Goal: Task Accomplishment & Management: Manage account settings

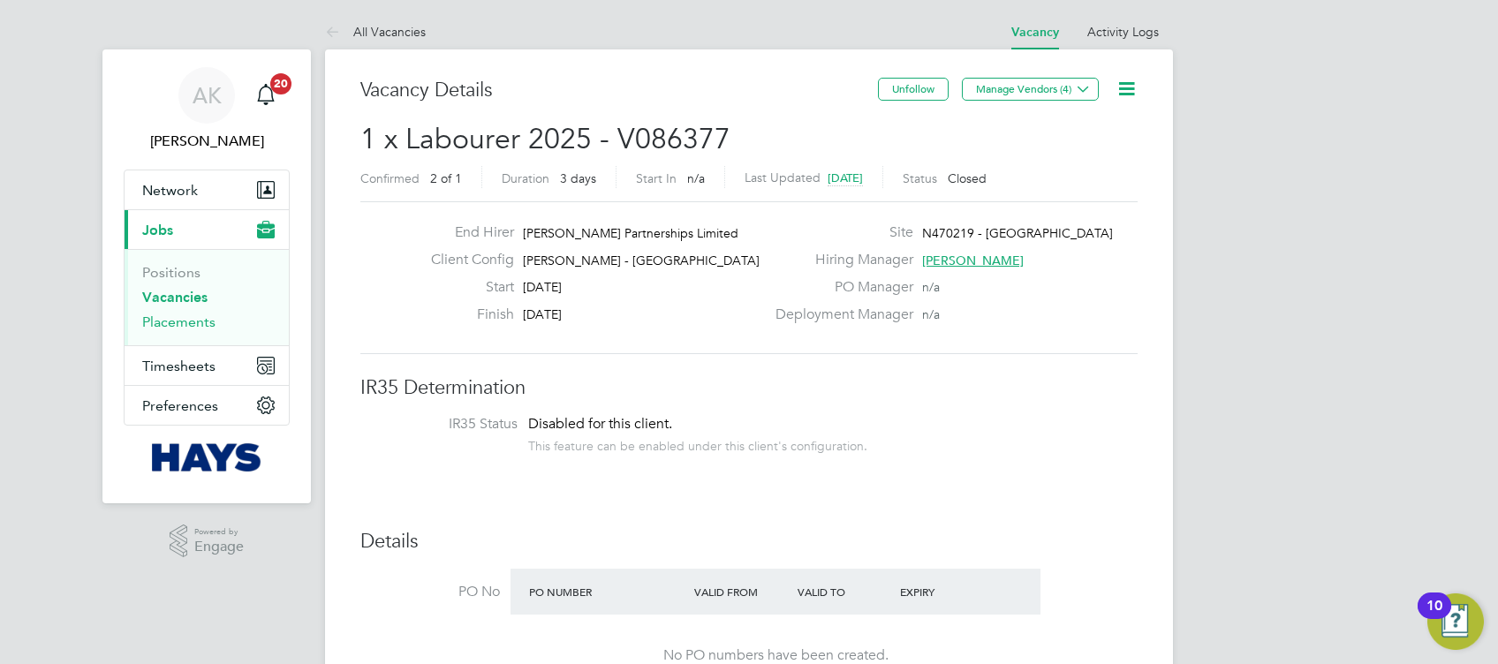
click at [198, 317] on link "Placements" at bounding box center [178, 322] width 73 height 17
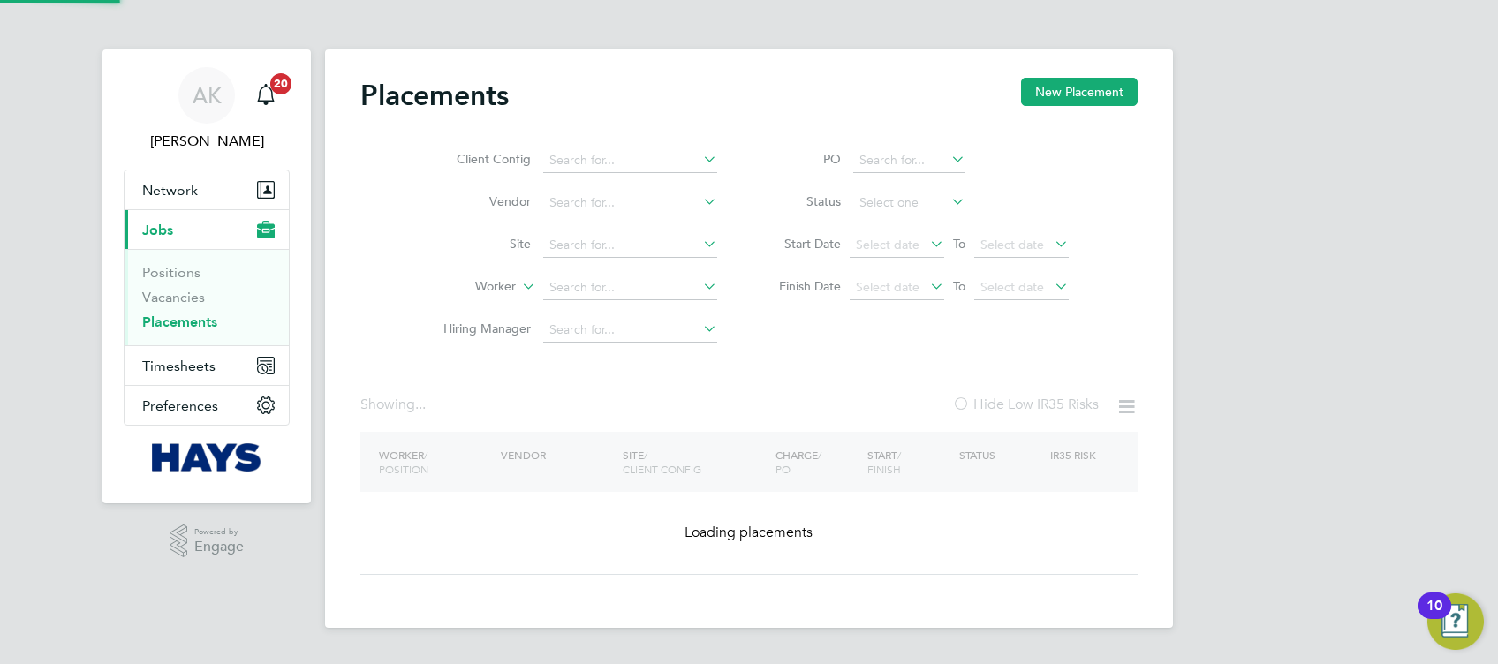
click at [650, 282] on input at bounding box center [630, 288] width 174 height 25
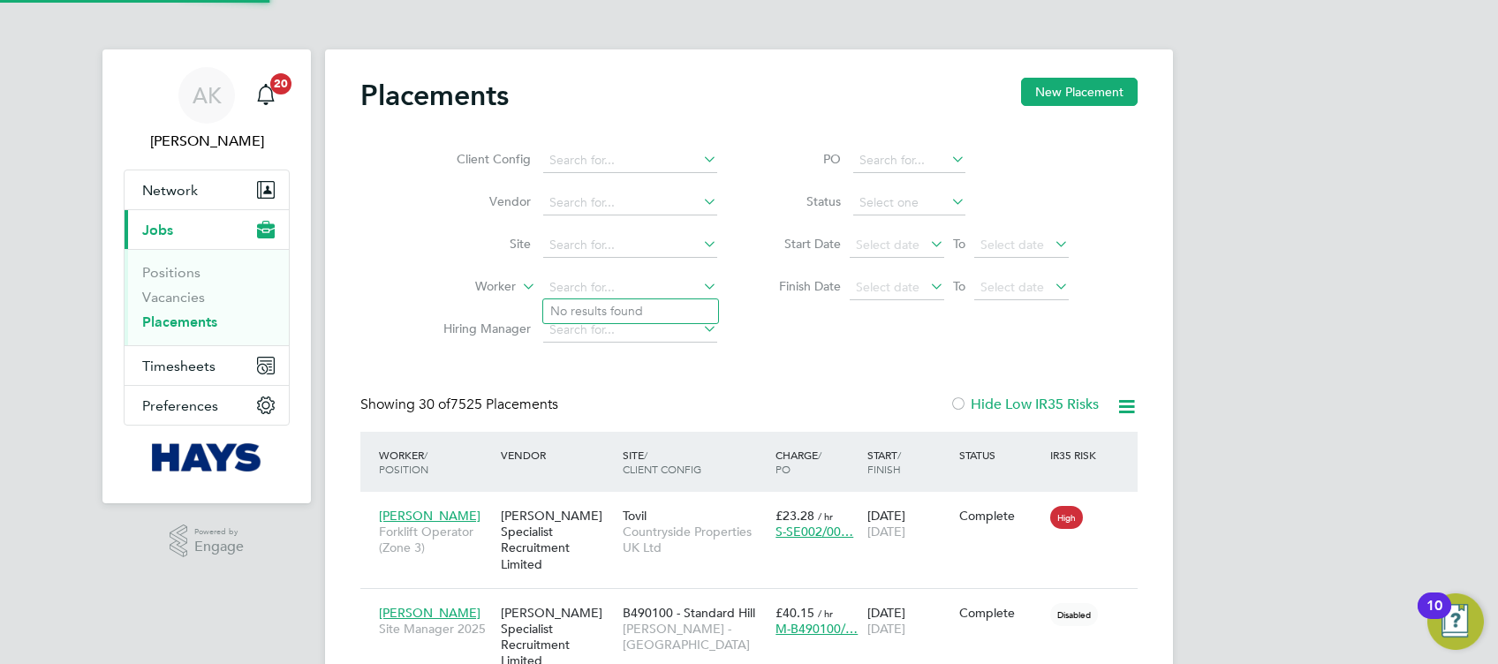
scroll to position [49, 122]
drag, startPoint x: 650, startPoint y: 282, endPoint x: 438, endPoint y: 302, distance: 212.9
click at [438, 302] on li "Worker [PERSON_NAME]" at bounding box center [573, 288] width 332 height 42
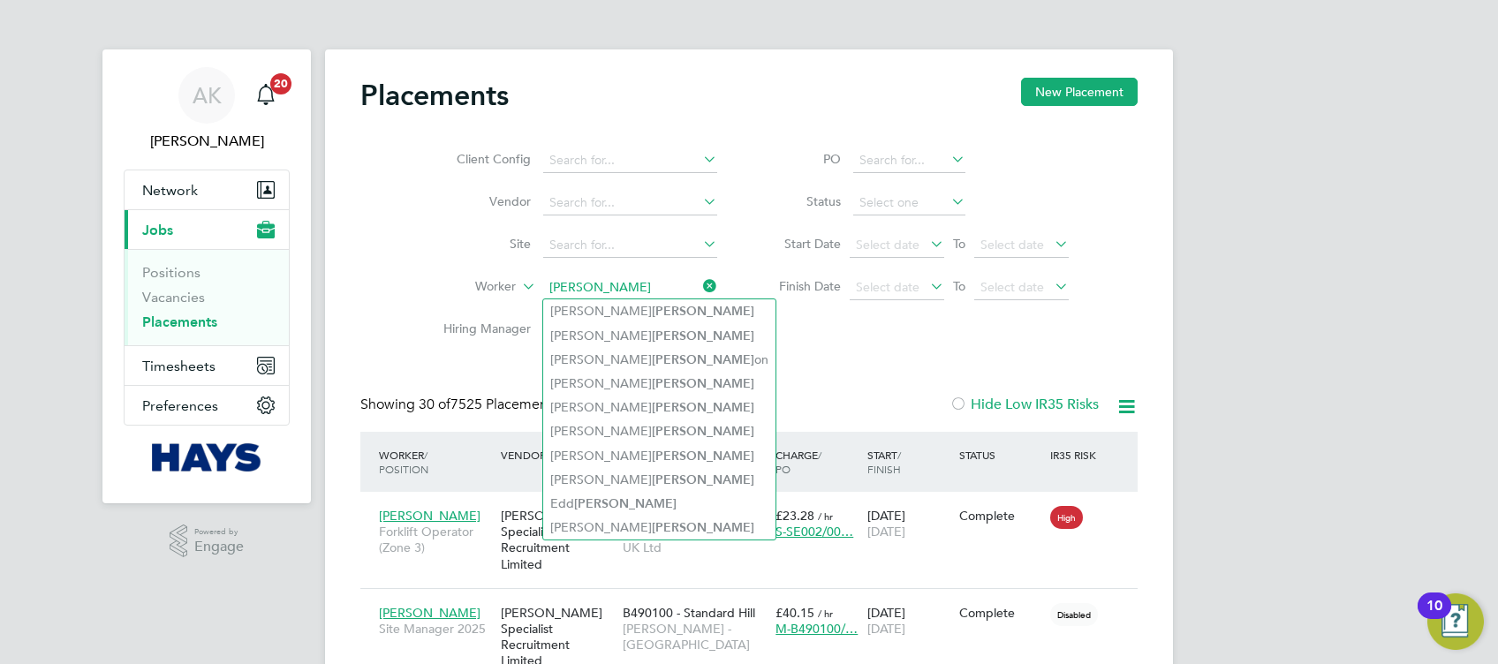
drag, startPoint x: 605, startPoint y: 286, endPoint x: 525, endPoint y: 292, distance: 79.7
click at [525, 292] on li "Worker [PERSON_NAME]" at bounding box center [573, 288] width 332 height 42
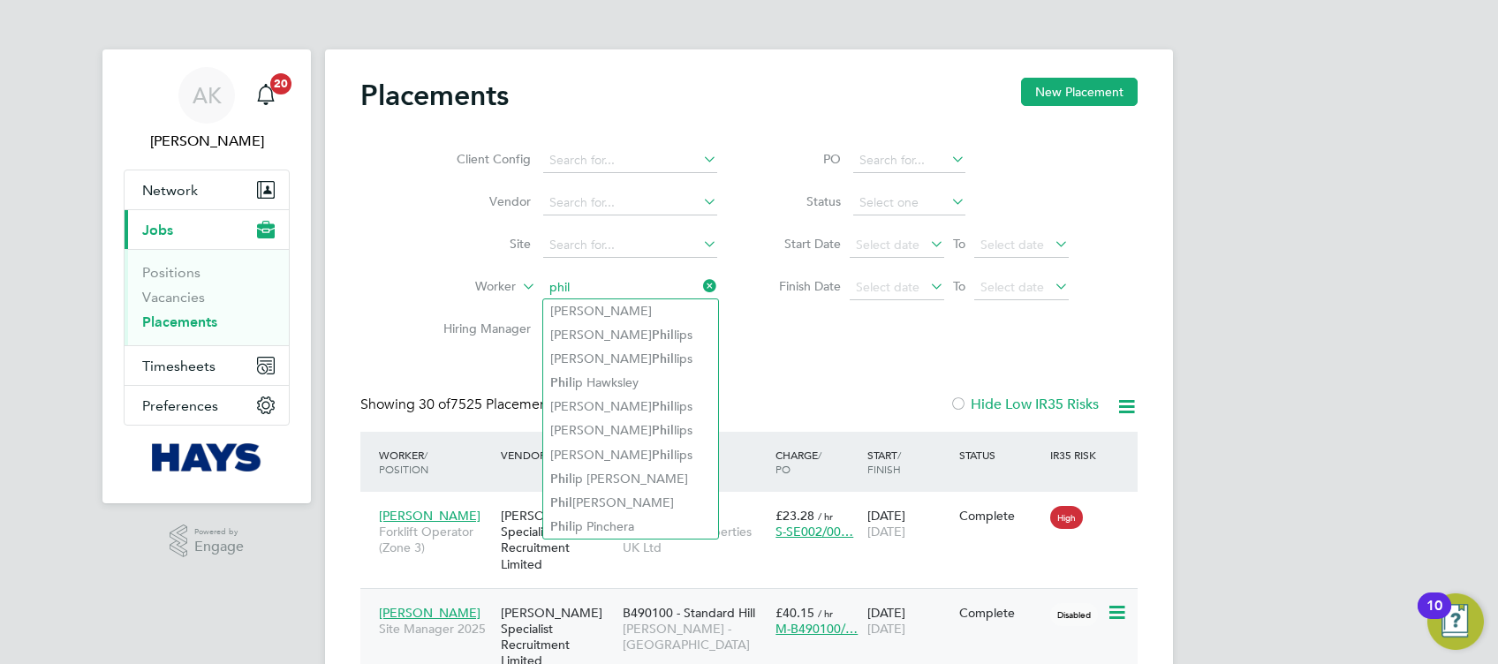
type input "phil"
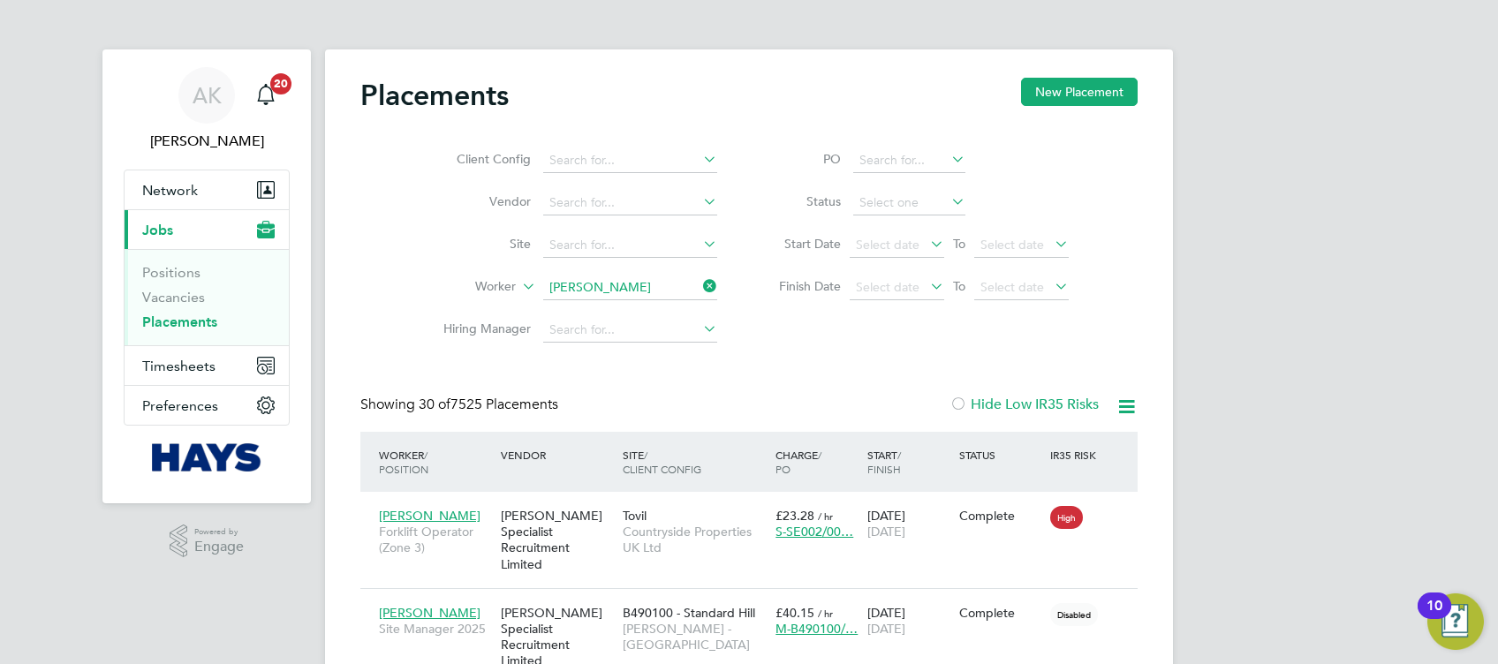
type input "[PERSON_NAME]"
click at [699, 283] on icon at bounding box center [699, 286] width 0 height 25
click at [636, 291] on input at bounding box center [630, 288] width 174 height 25
type input "[PERSON_NAME]"
click at [699, 286] on icon at bounding box center [699, 286] width 0 height 25
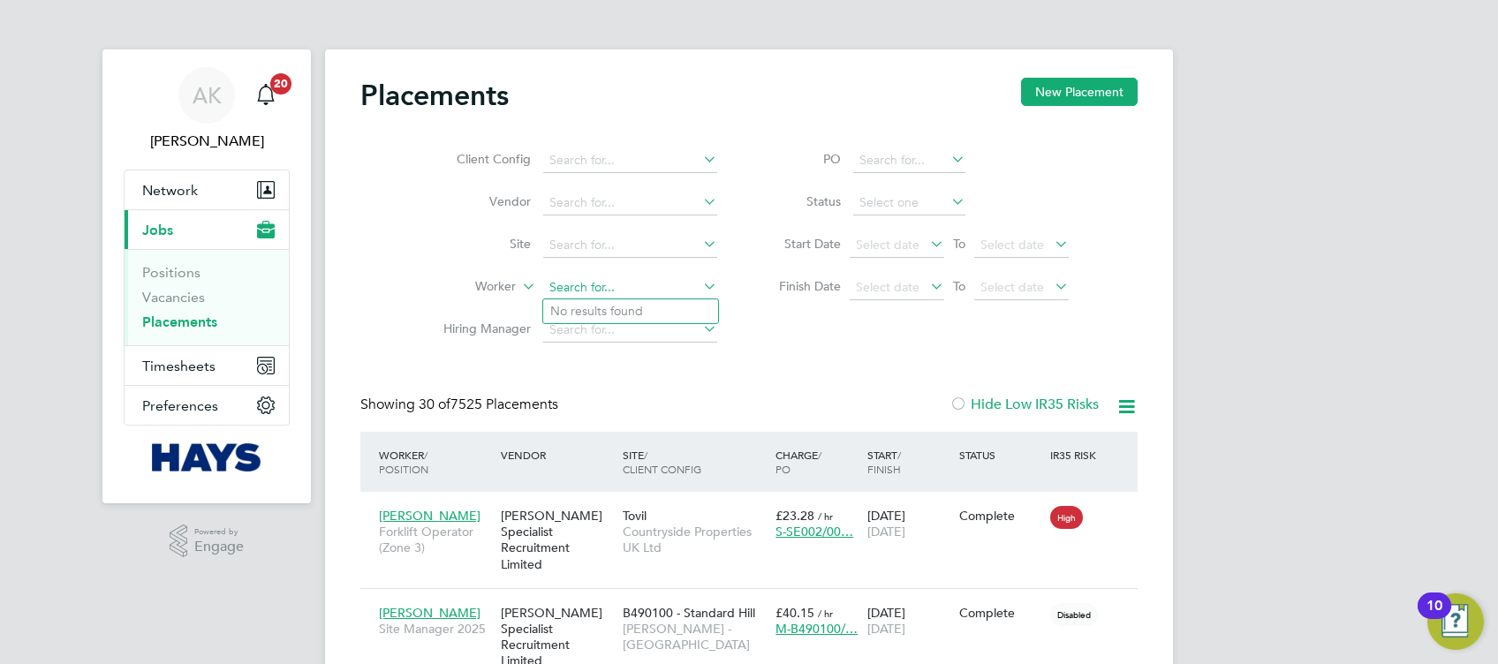
click at [639, 283] on input at bounding box center [630, 288] width 174 height 25
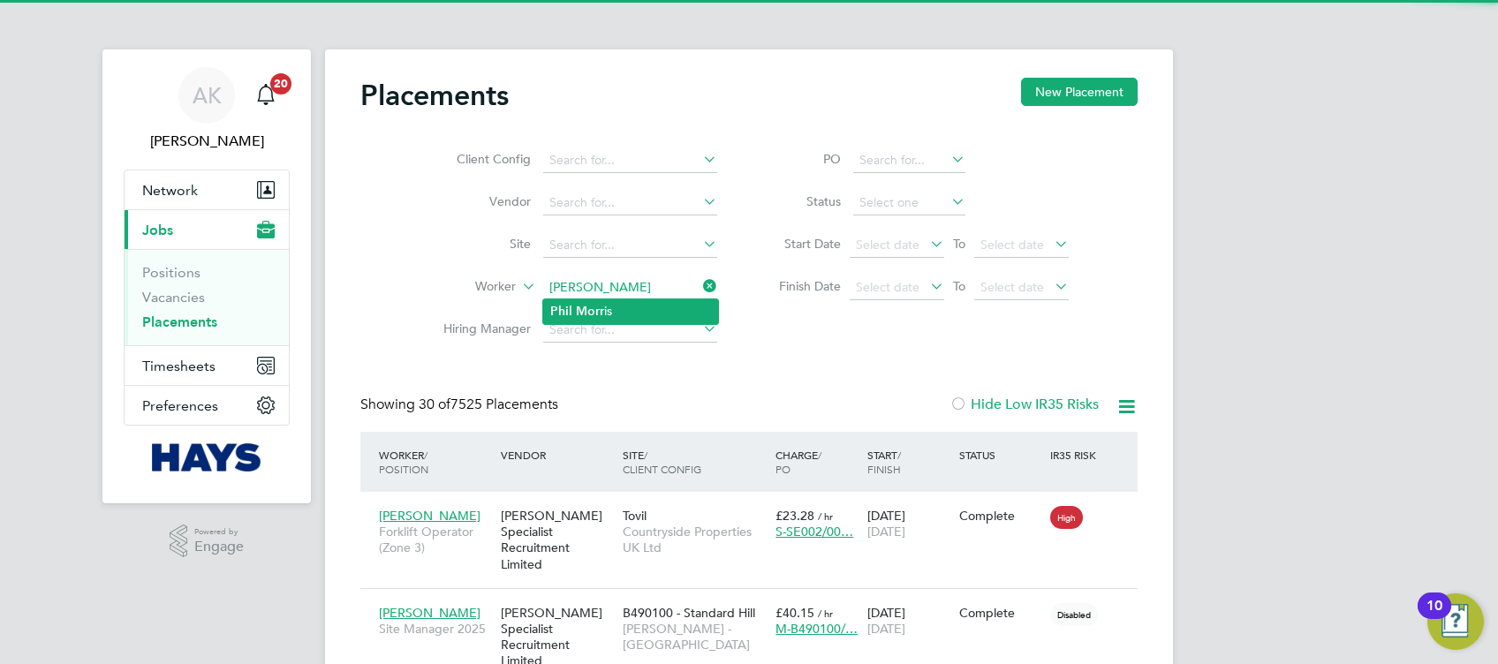
click at [625, 309] on li "Phil Morr is" at bounding box center [630, 311] width 175 height 24
type input "[PERSON_NAME]"
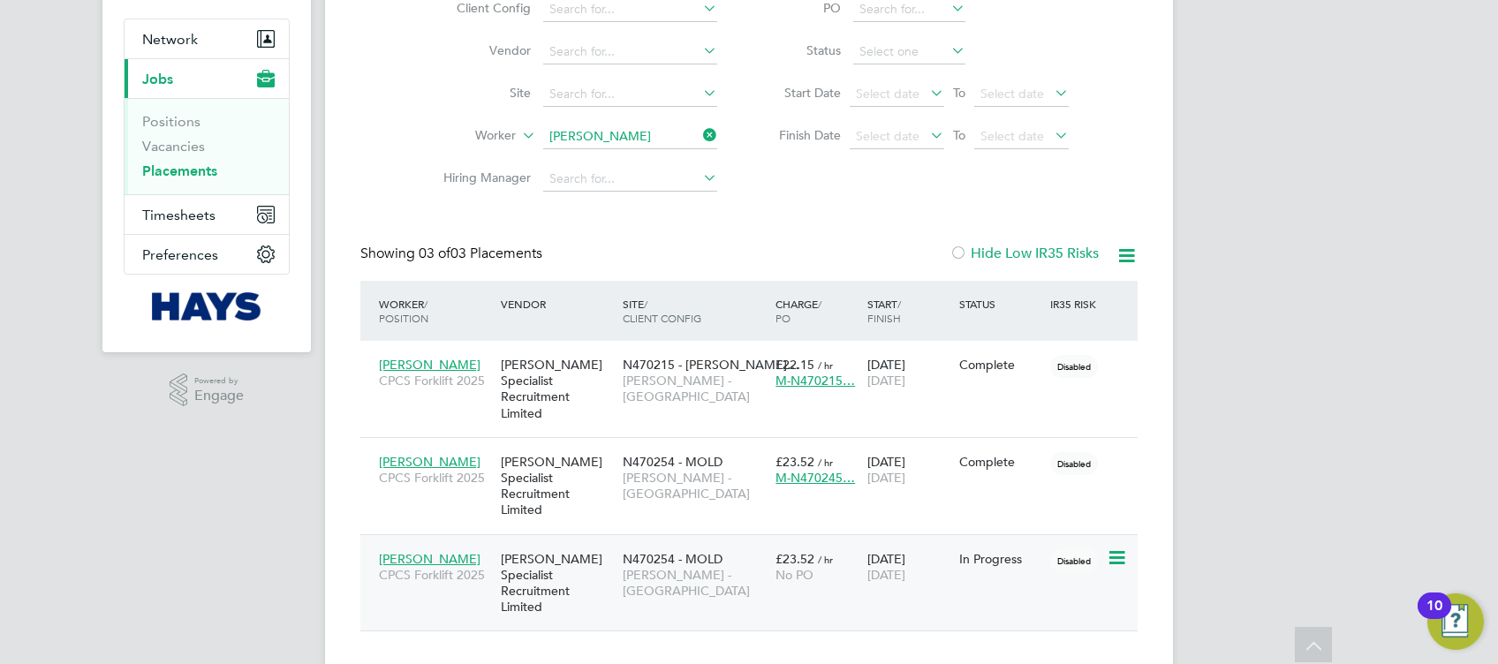
click at [972, 551] on div "In Progress" at bounding box center [1000, 559] width 83 height 16
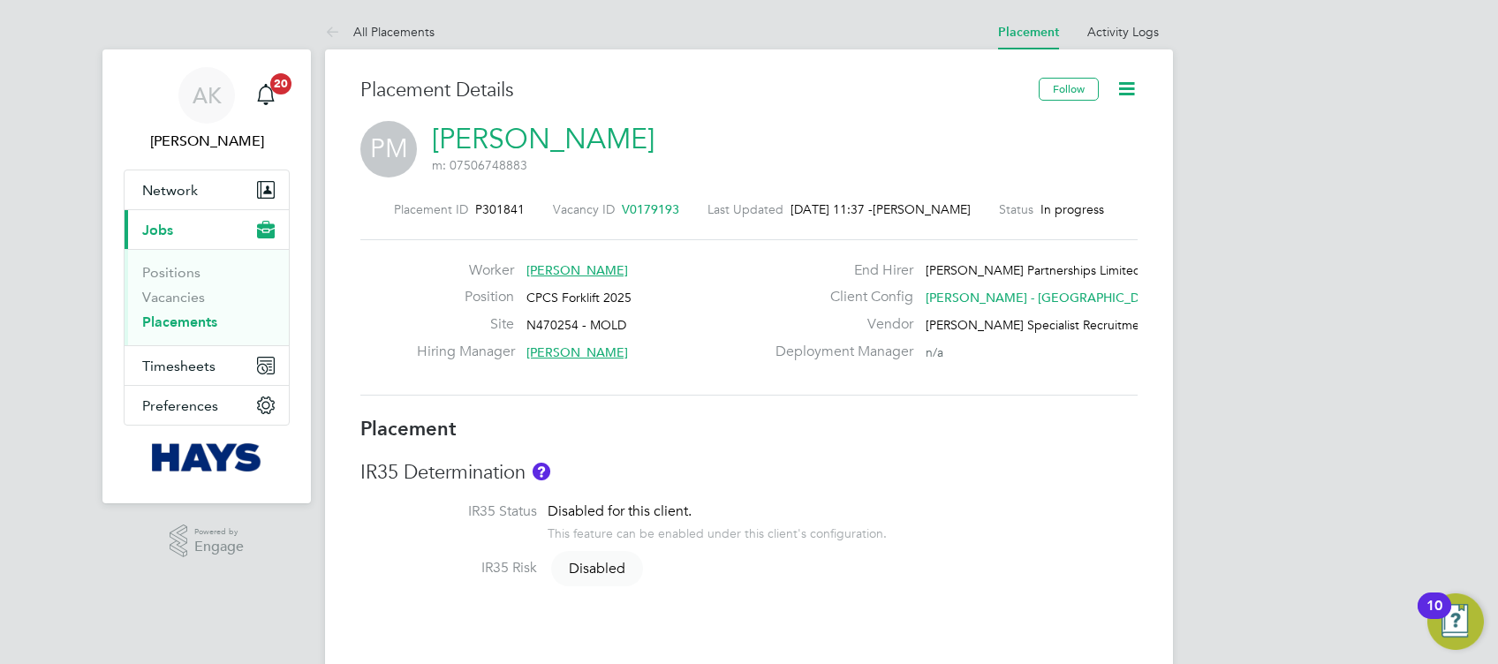
click at [1123, 99] on icon at bounding box center [1126, 89] width 22 height 22
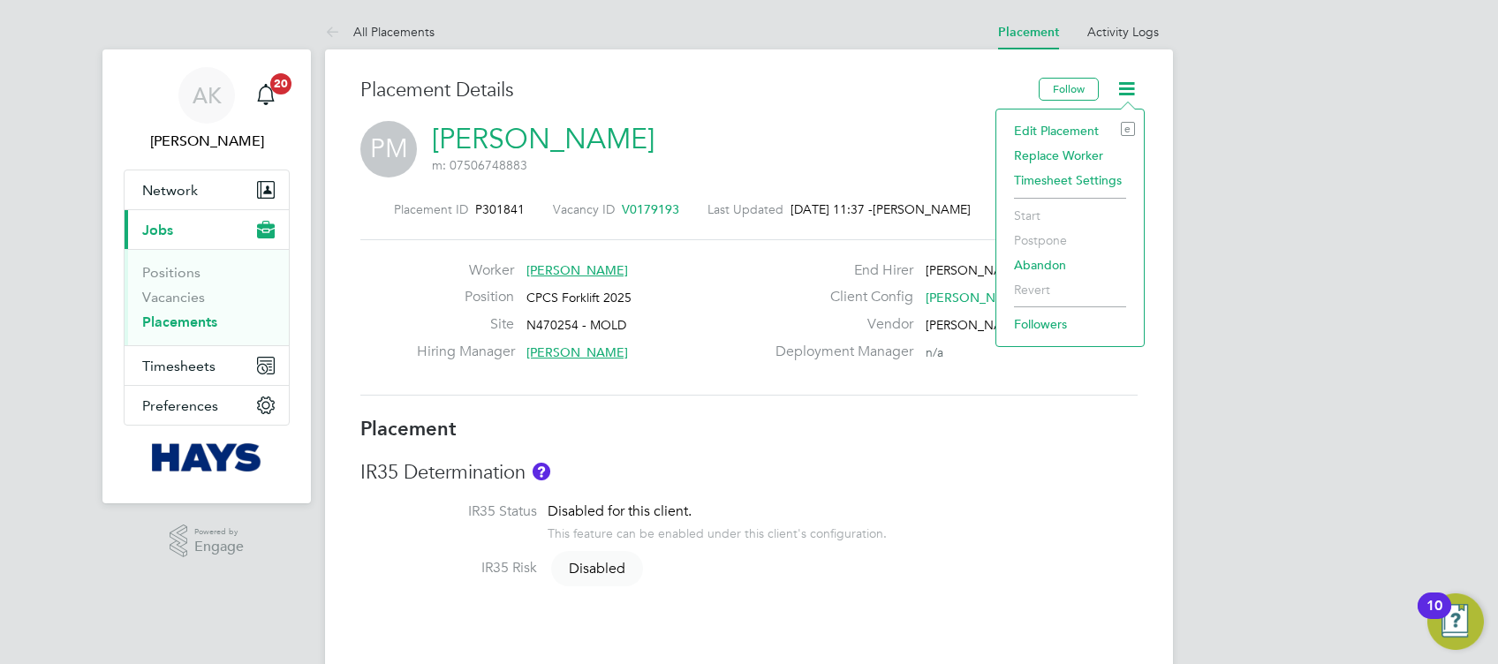
click at [518, 190] on div "Placement ID P301841 Vacancy ID V0179193 Last Updated 27 Aug 2025, 11:37 - Samr…" at bounding box center [748, 298] width 777 height 237
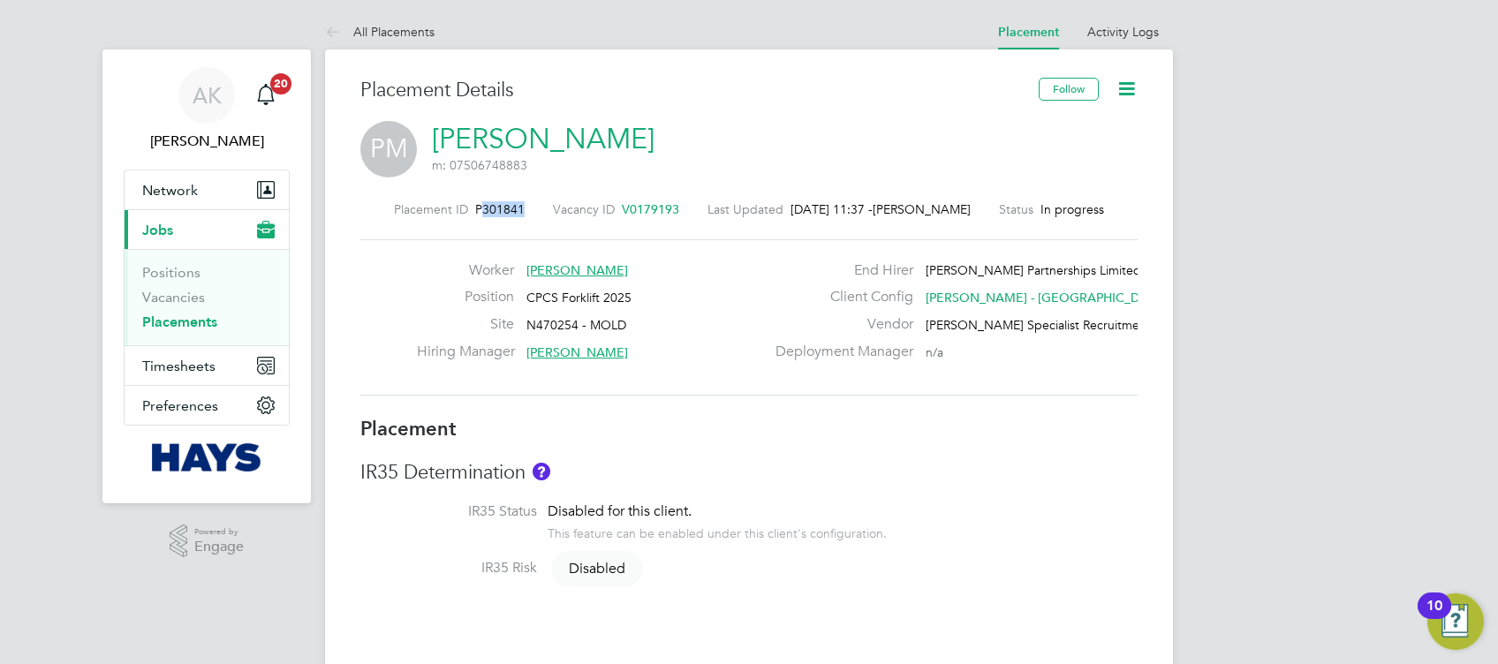
drag, startPoint x: 516, startPoint y: 205, endPoint x: 473, endPoint y: 199, distance: 42.8
click at [473, 199] on div "Placement ID P301841 Vacancy ID V0179193 Last Updated 27 Aug 2025, 11:37 - Samr…" at bounding box center [748, 298] width 777 height 237
copy span "301841"
click at [1130, 84] on icon at bounding box center [1126, 89] width 22 height 22
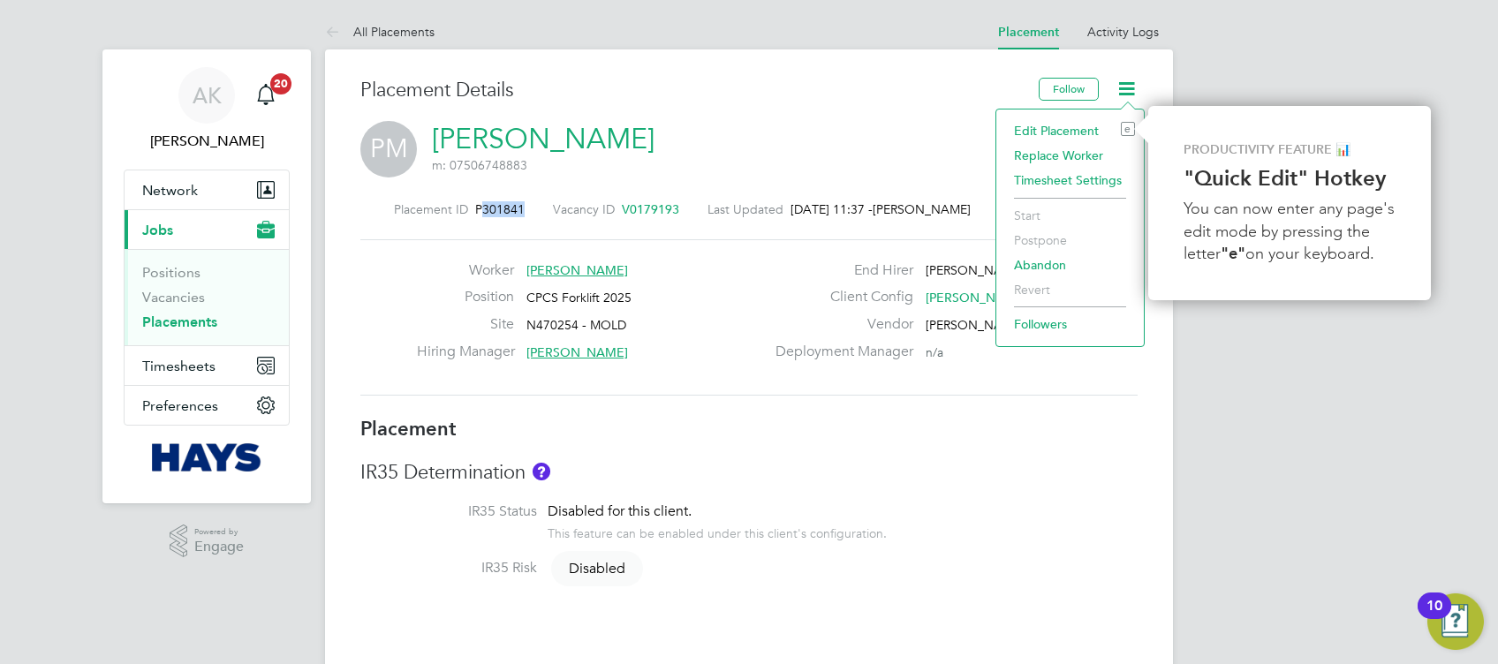
click at [1074, 134] on li "Edit Placement e" at bounding box center [1070, 130] width 130 height 25
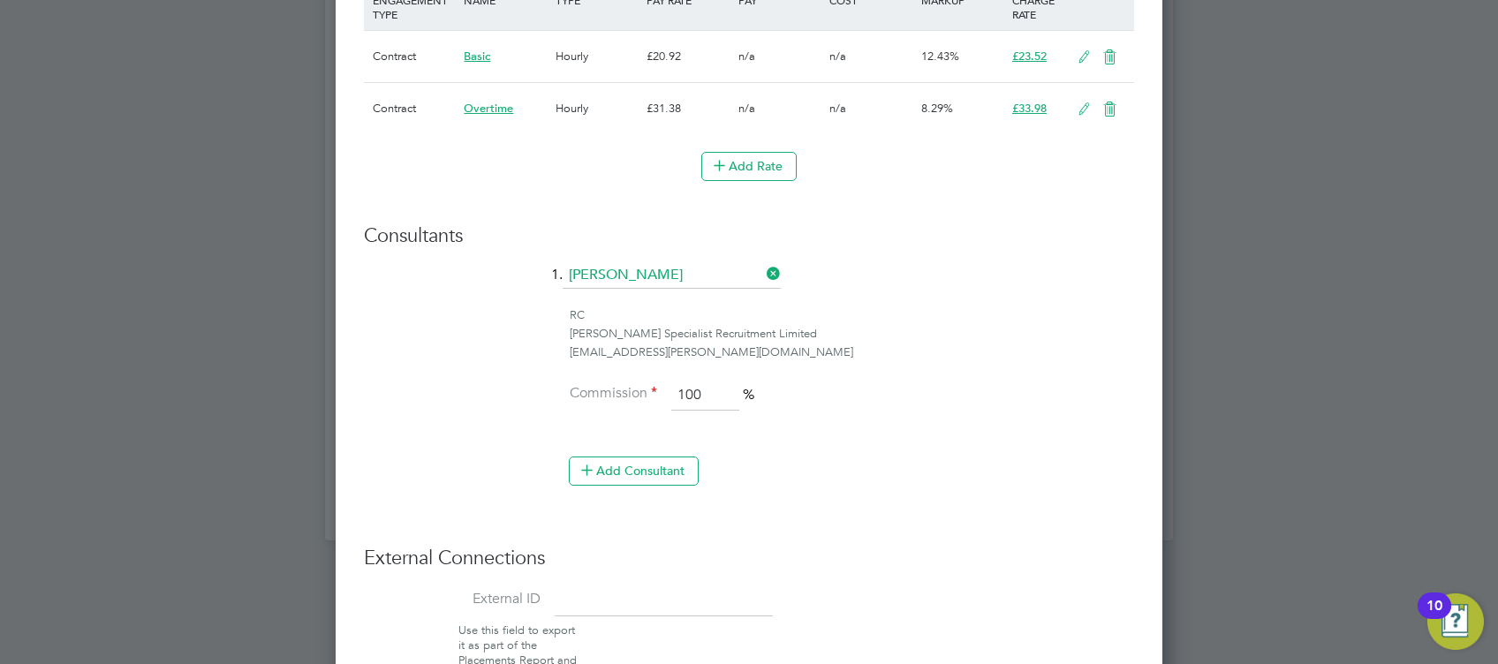
scroll to position [1413, 0]
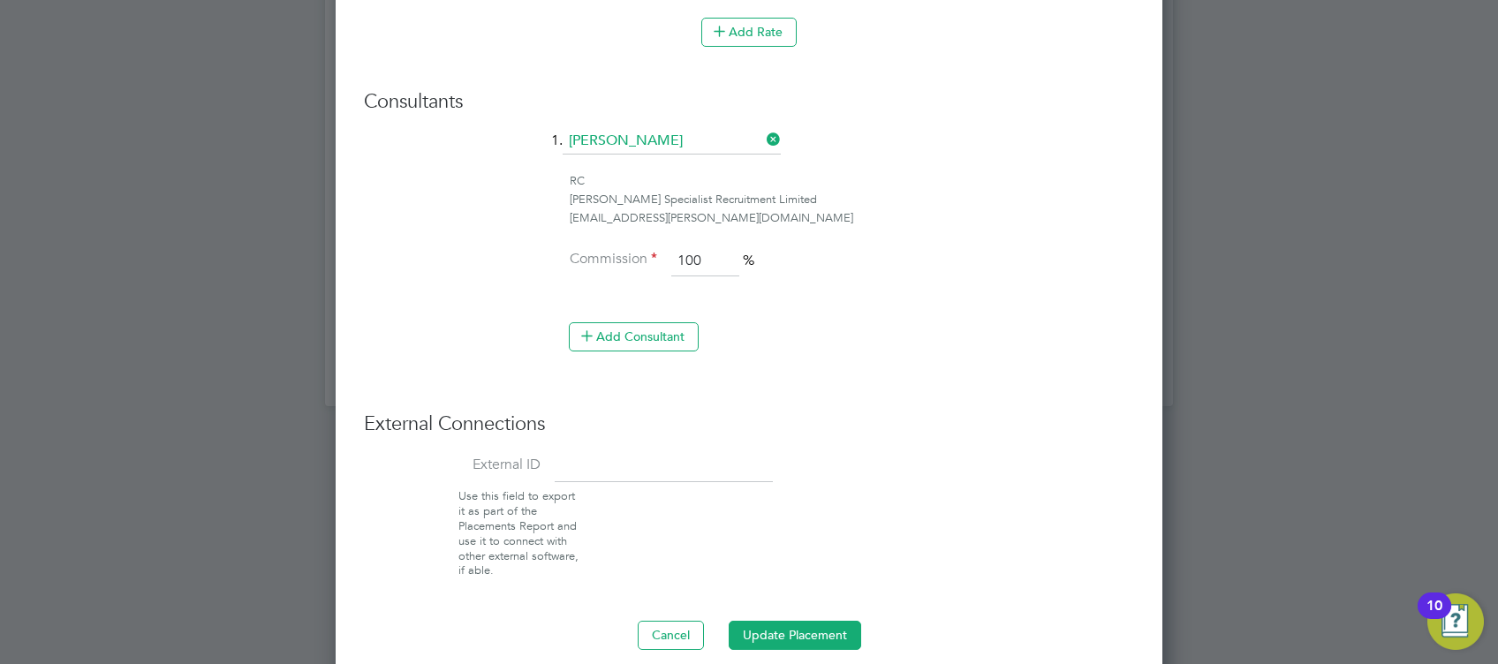
click at [622, 460] on input at bounding box center [664, 466] width 218 height 32
paste input "30642176"
type input "30642176"
click at [822, 636] on button "Update Placement" at bounding box center [795, 635] width 132 height 28
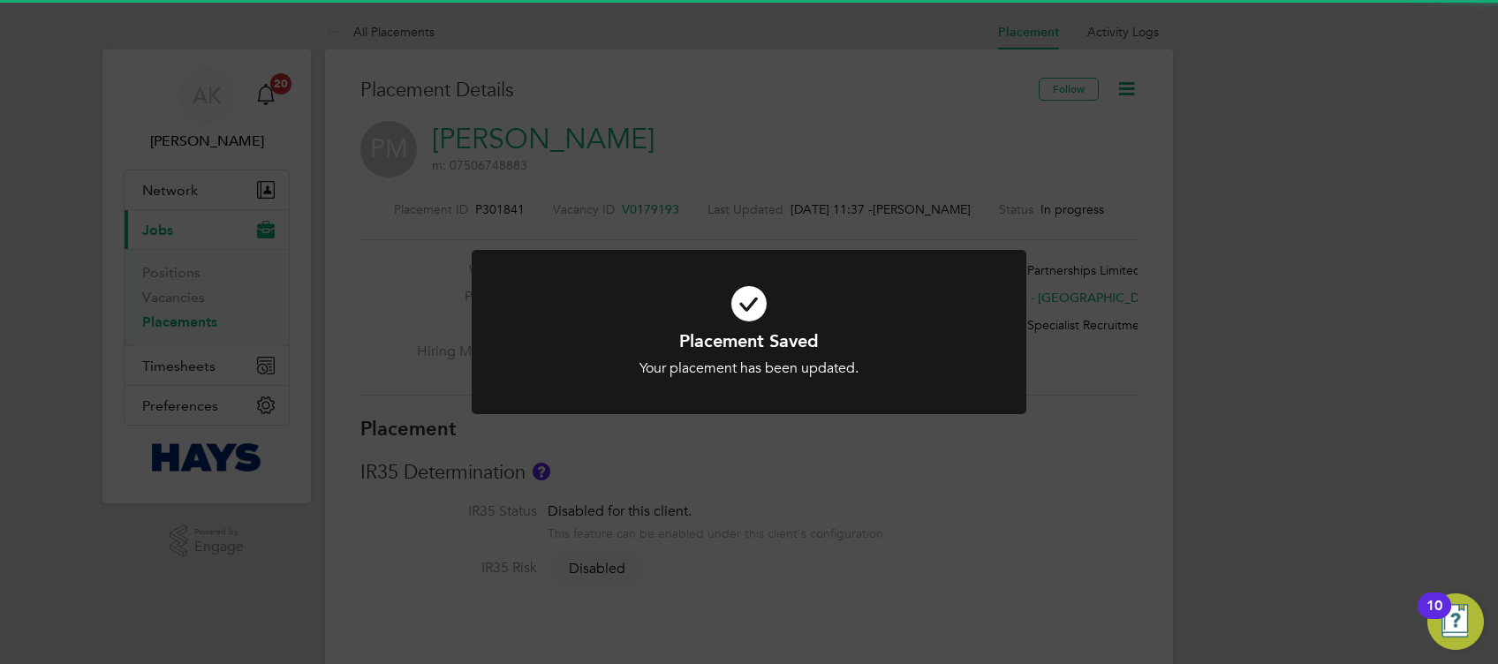
scroll to position [9, 8]
